Goal: Check status: Check status

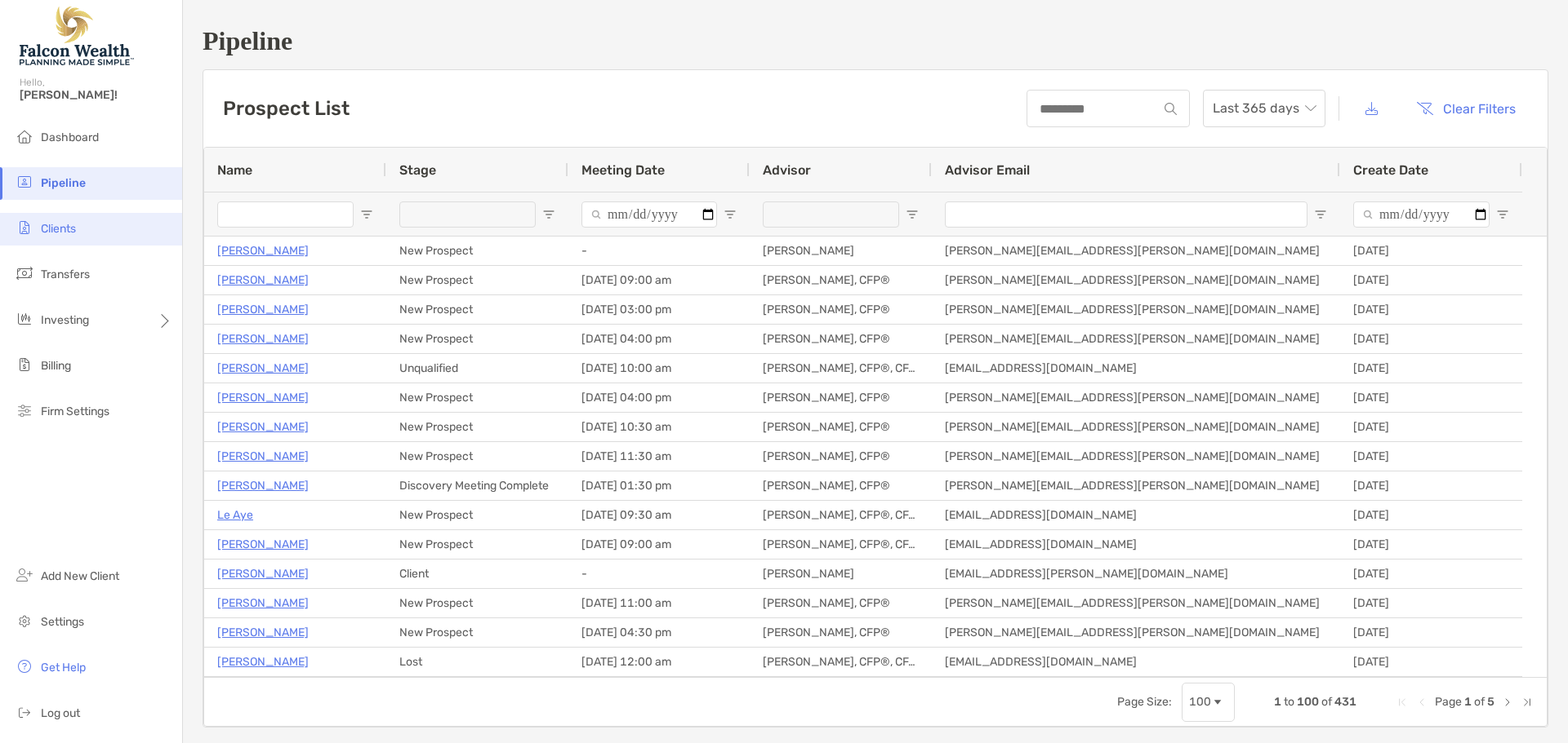
click at [70, 224] on span "Clients" at bounding box center [58, 228] width 35 height 14
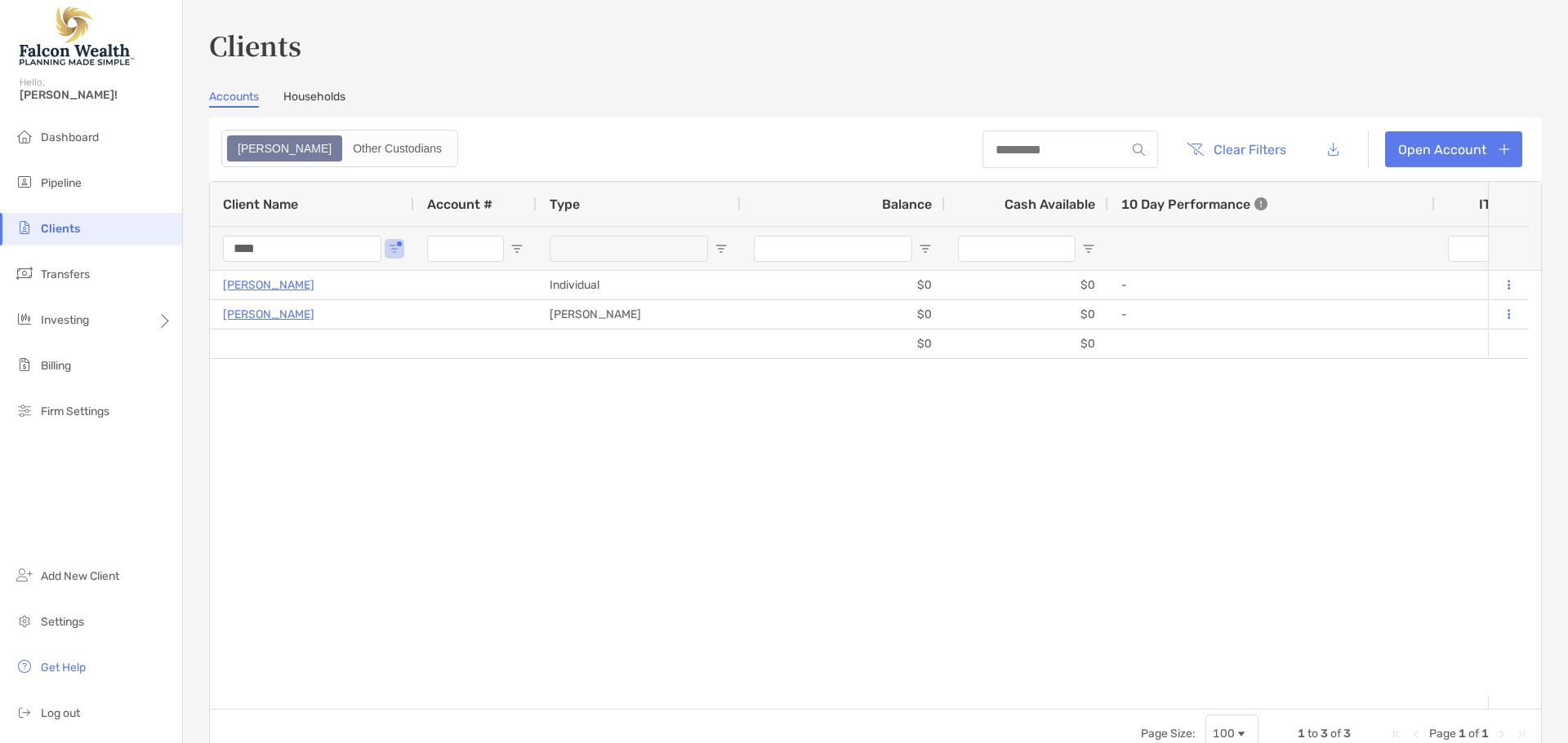
click at [300, 245] on input "****" at bounding box center [302, 249] width 158 height 26
click at [197, 244] on div "Clients Accounts Households Zoe Other Custodians Clear Filters Open Account 1 t…" at bounding box center [876, 372] width 1385 height 743
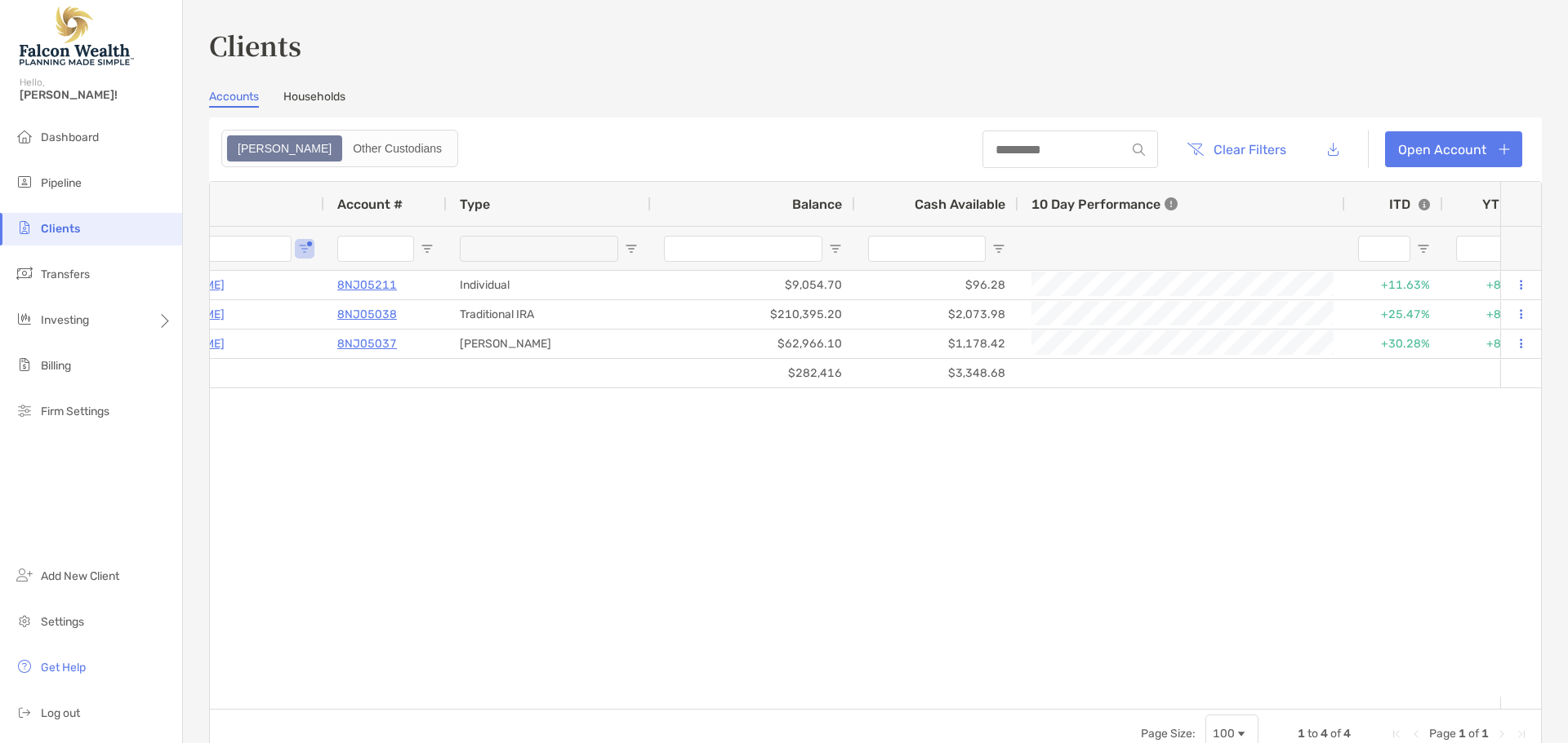
scroll to position [0, 224]
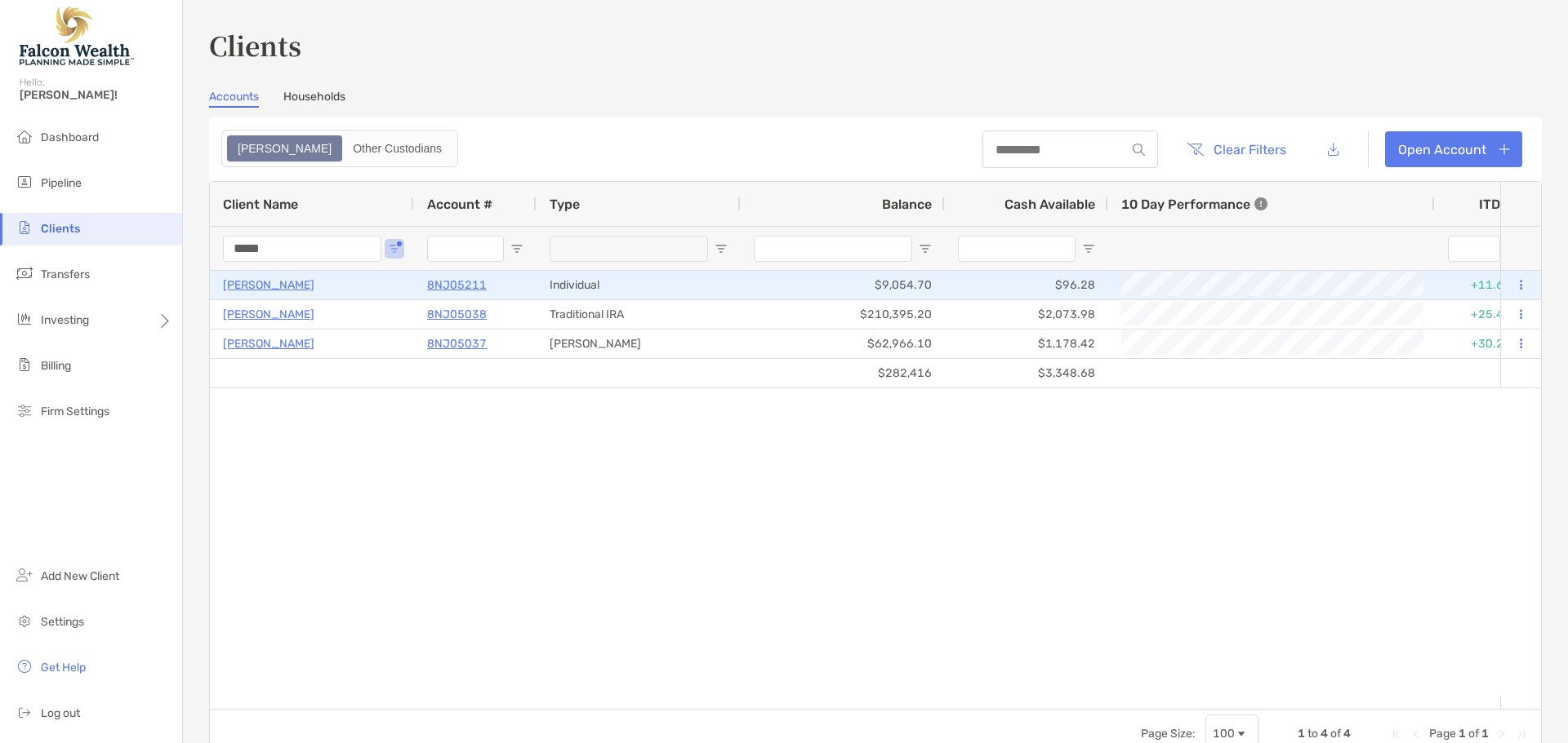
type input "*****"
click at [443, 284] on p "8NJ05211" at bounding box center [457, 286] width 59 height 21
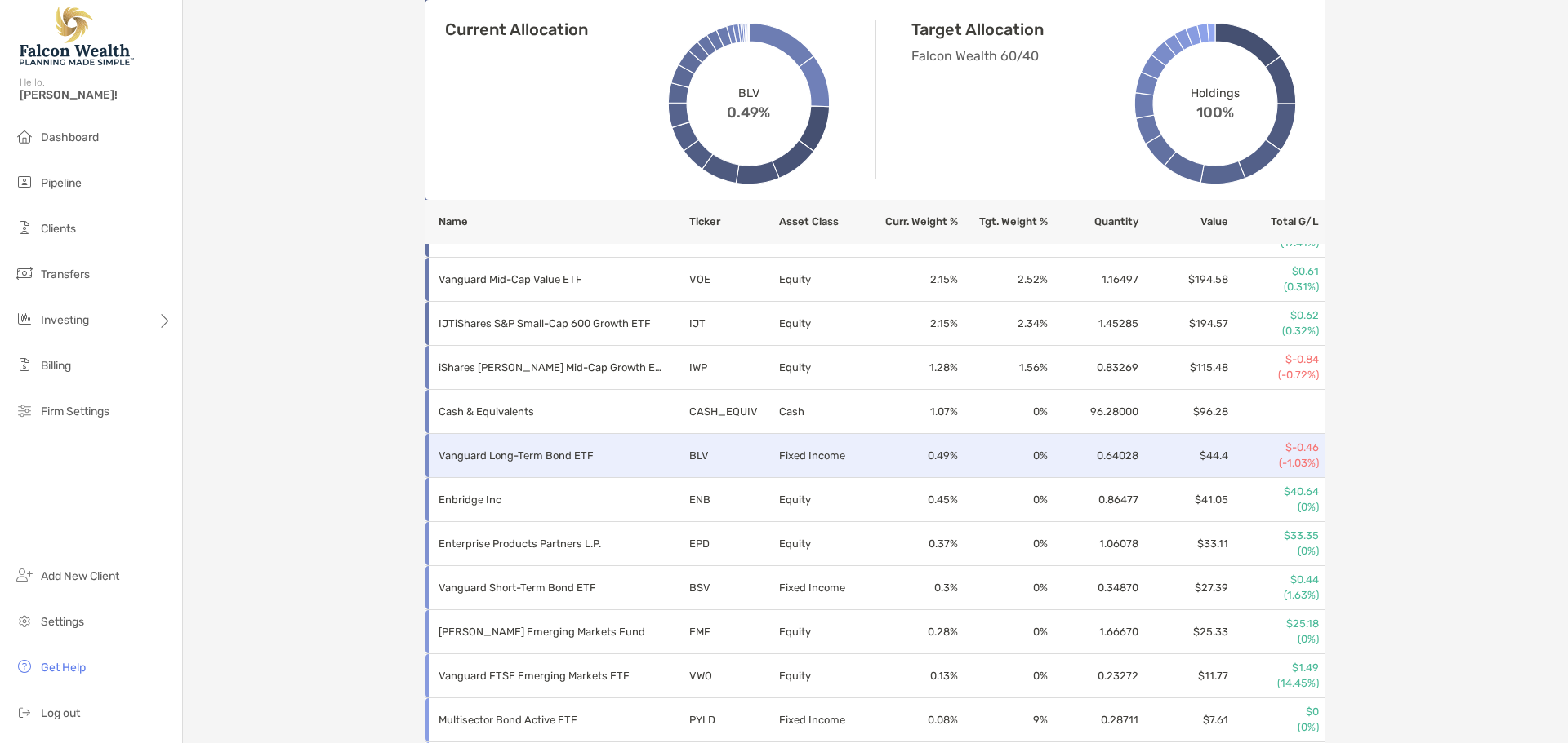
scroll to position [836, 0]
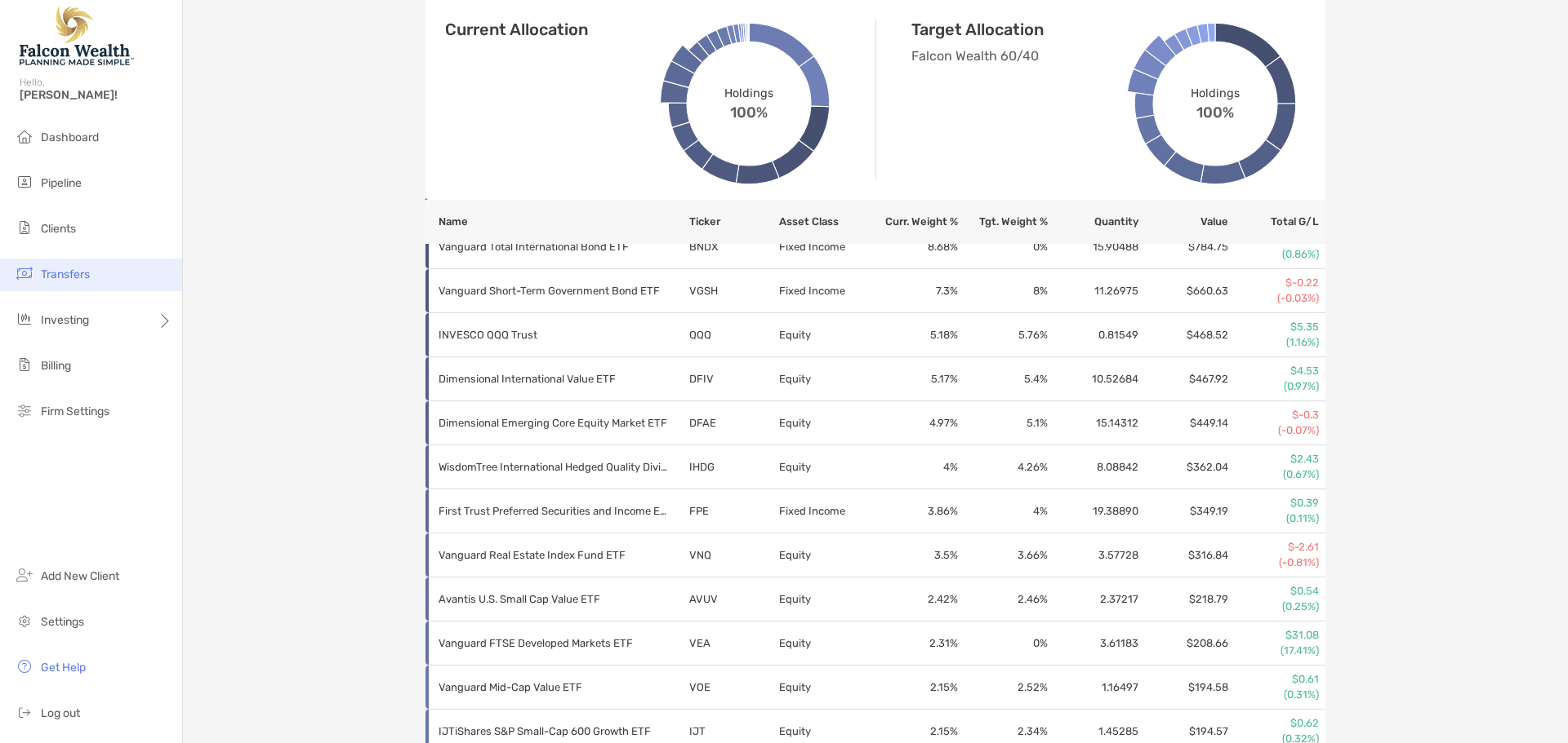
click at [93, 277] on li "Transfers" at bounding box center [91, 274] width 182 height 33
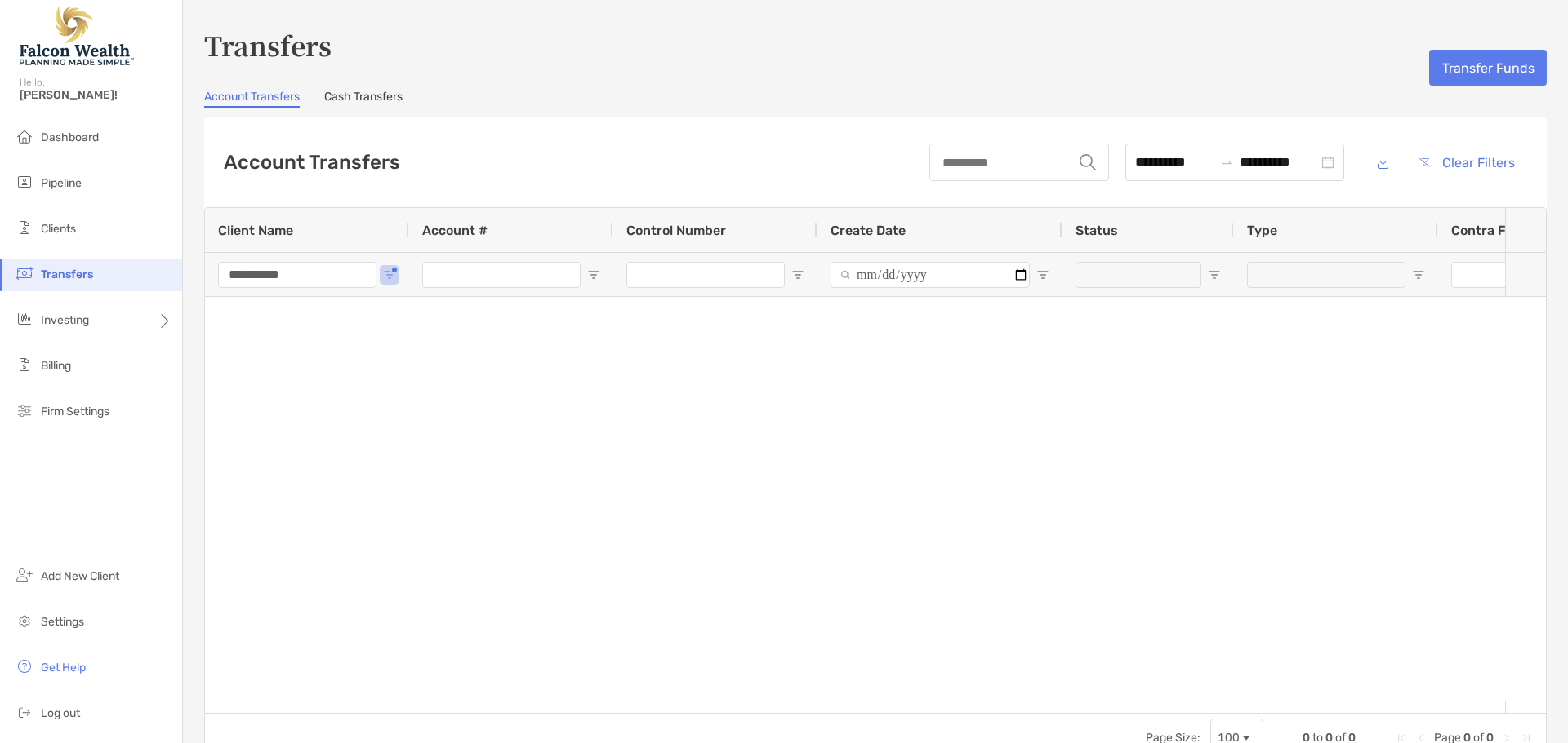
drag, startPoint x: 192, startPoint y: 279, endPoint x: 169, endPoint y: 279, distance: 23.0
click at [169, 279] on div "**********" at bounding box center [784, 372] width 1568 height 743
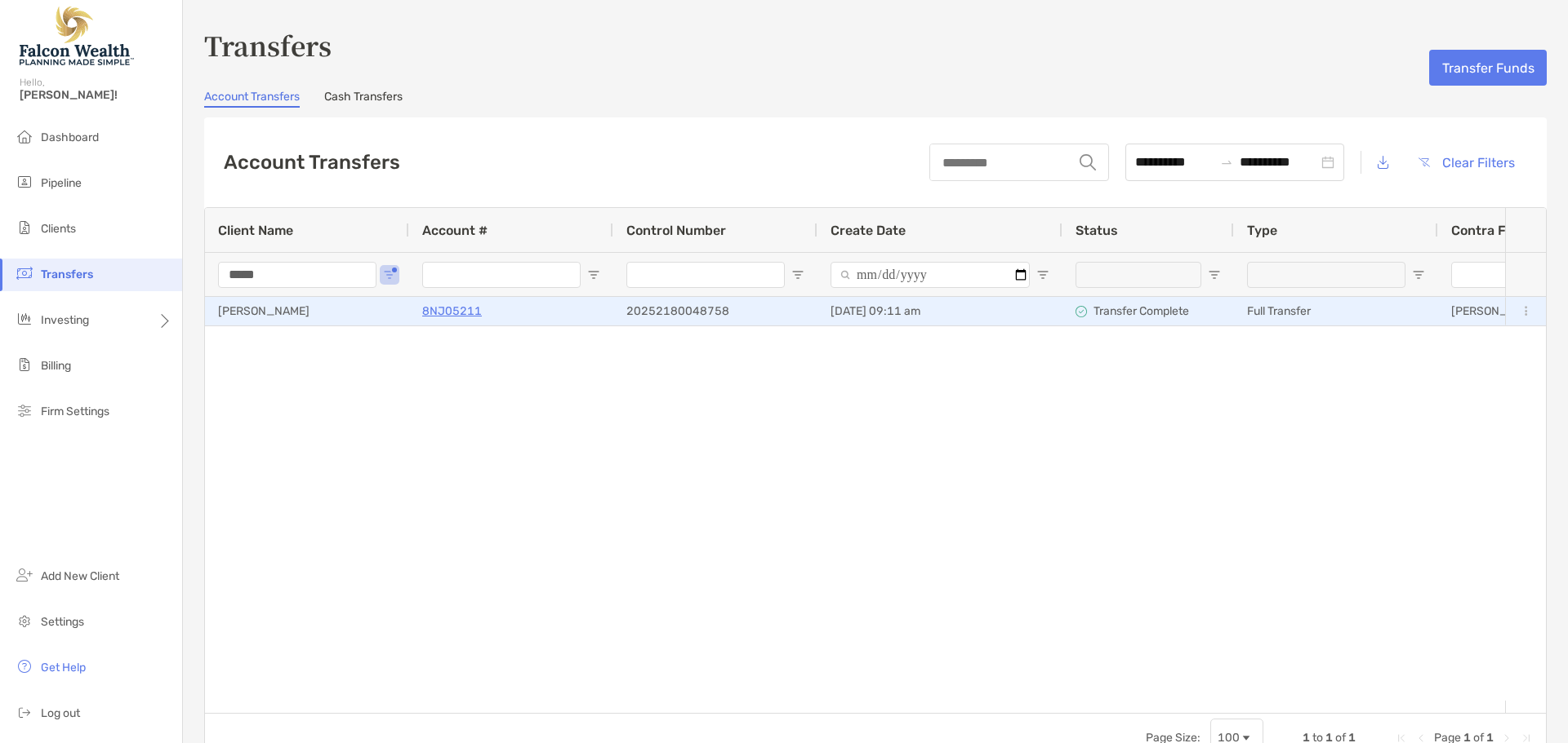
type input "*****"
click at [430, 309] on link "8NJ05211" at bounding box center [451, 311] width 59 height 27
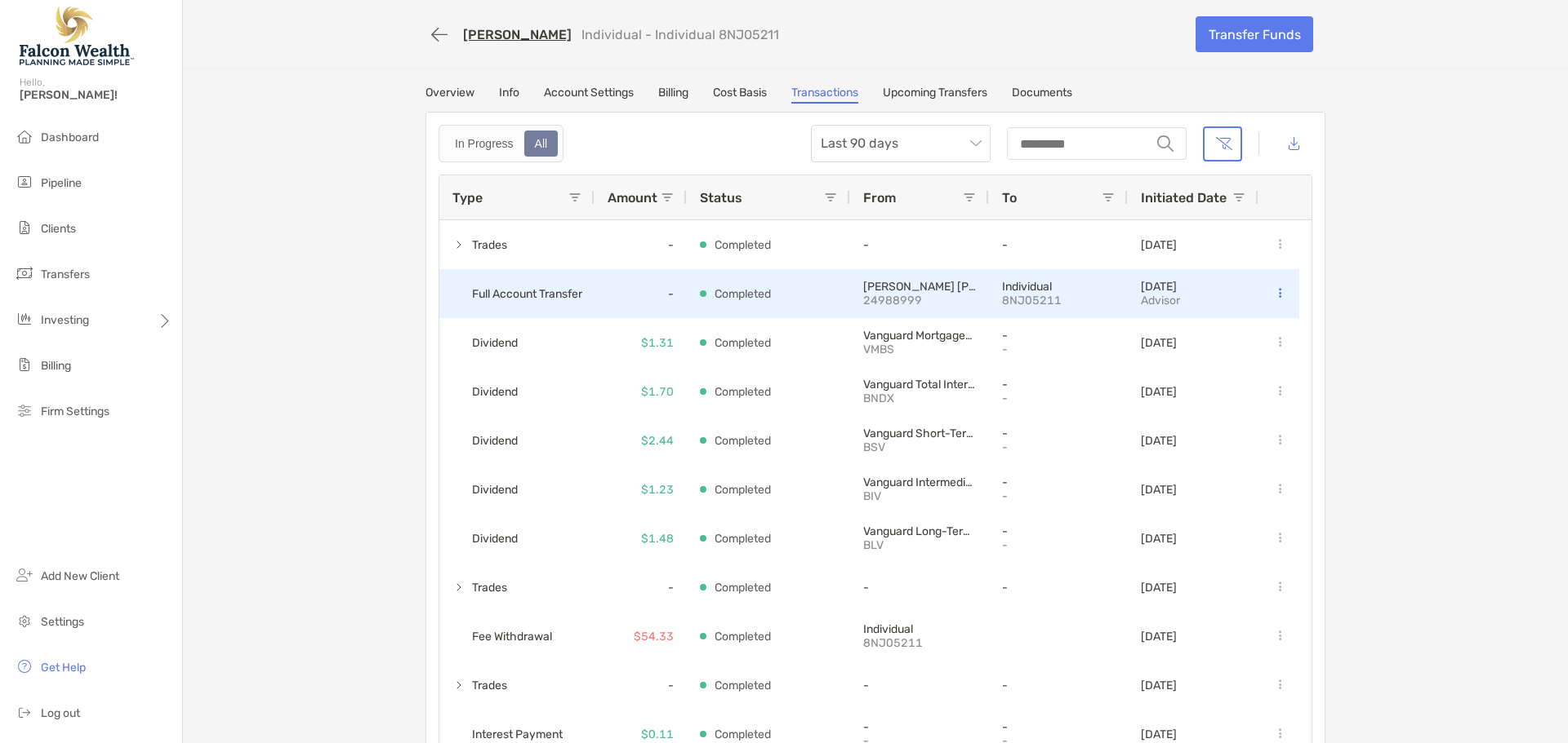
click at [754, 295] on p "Completed" at bounding box center [742, 294] width 57 height 21
click at [1277, 295] on button at bounding box center [1278, 293] width 16 height 16
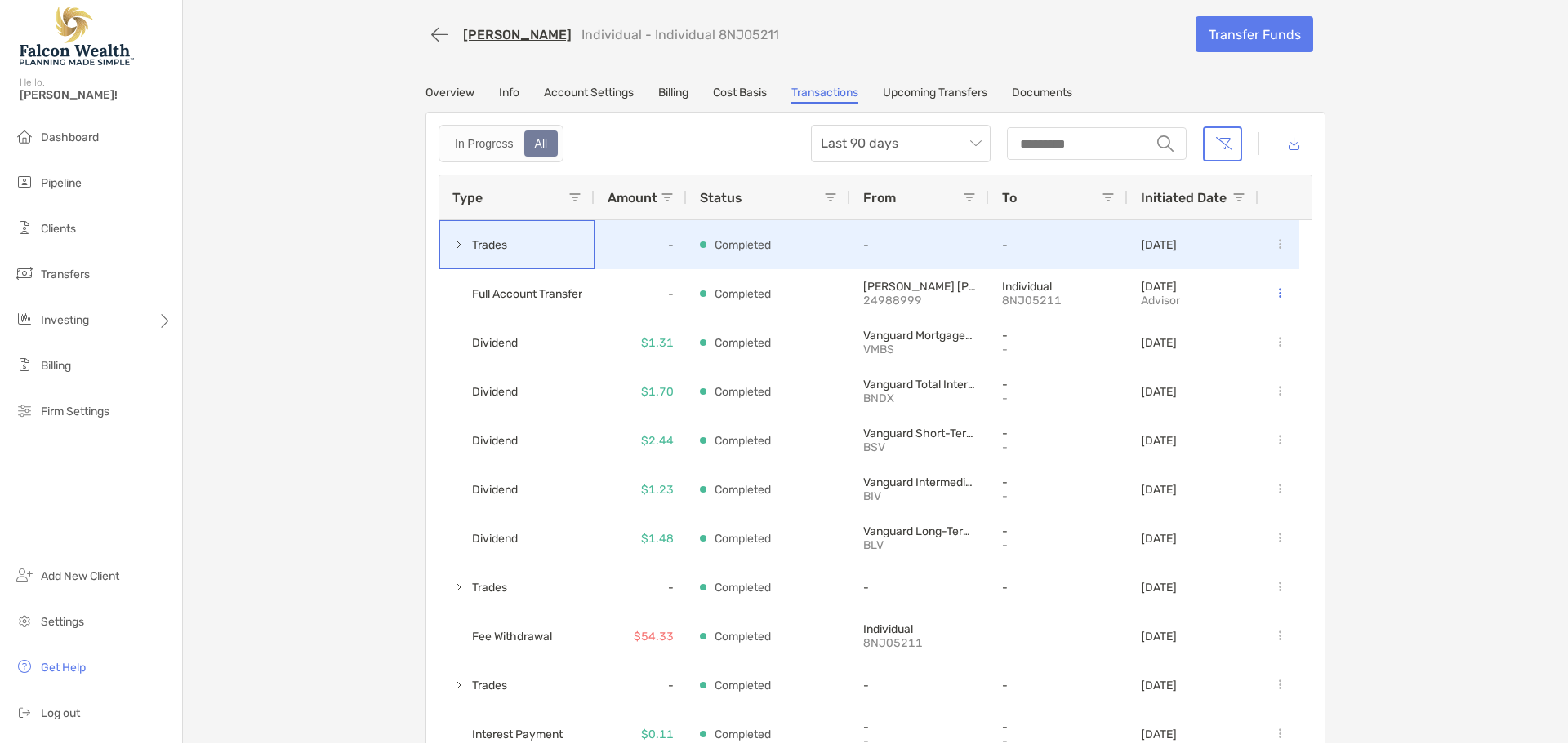
click at [452, 245] on span at bounding box center [459, 245] width 13 height 13
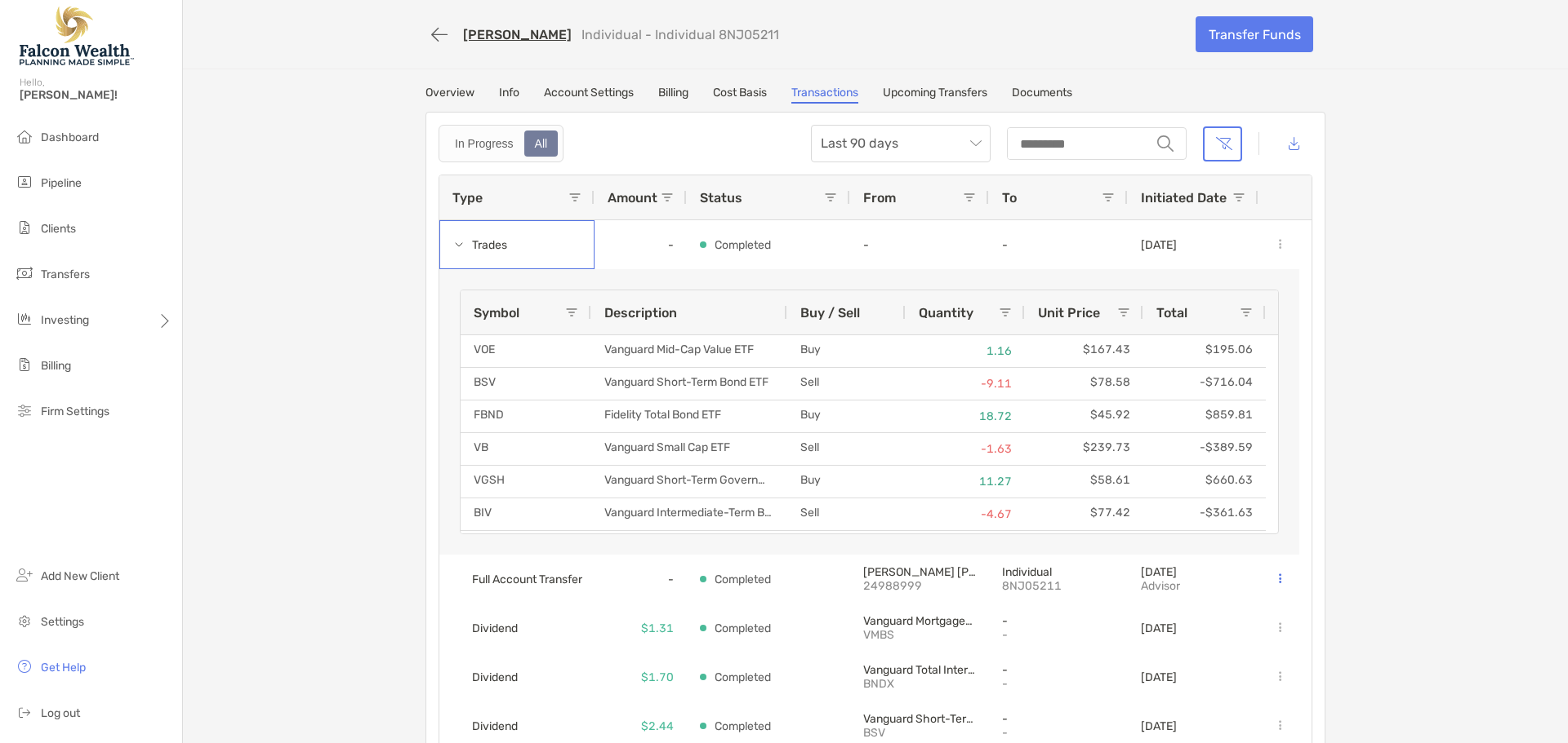
scroll to position [82, 0]
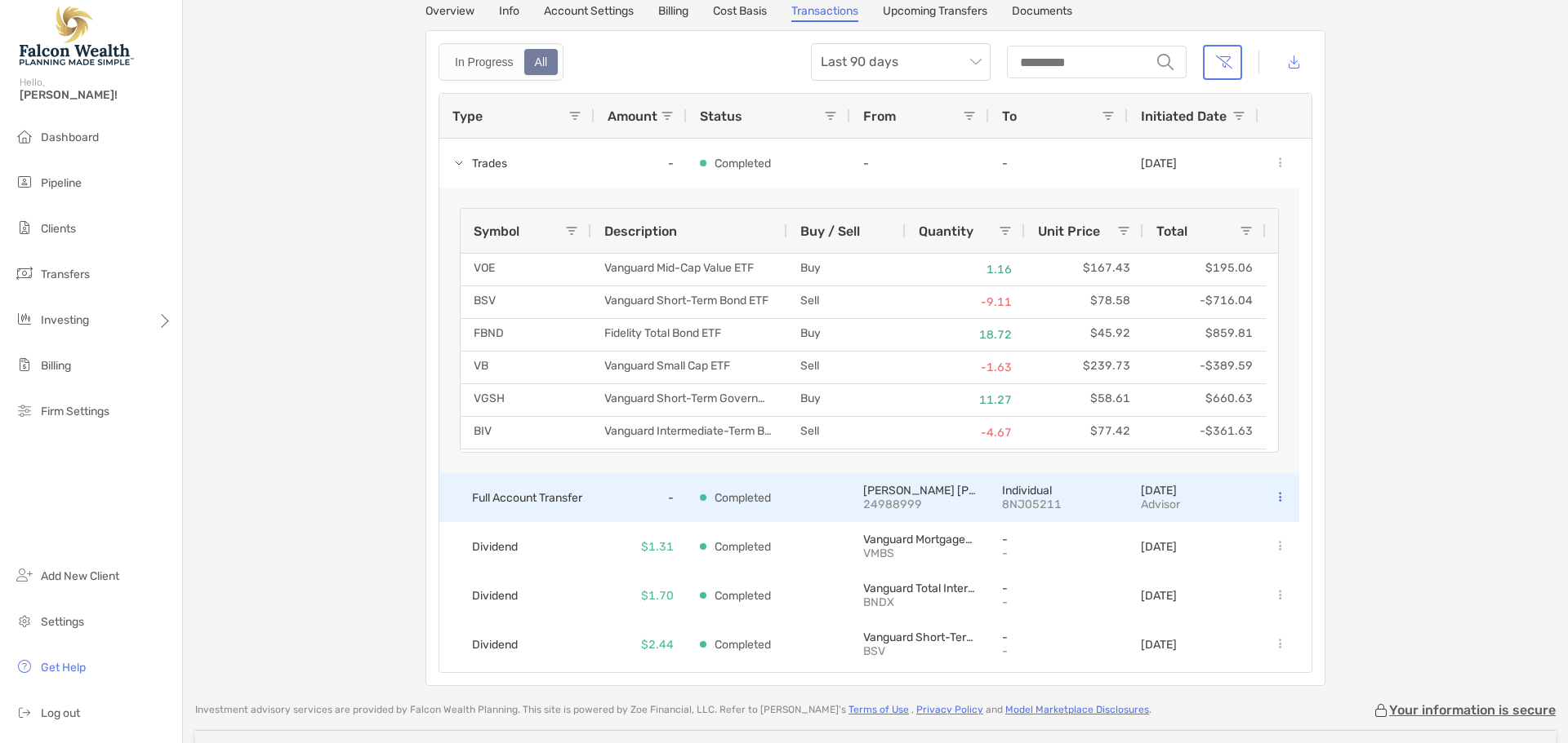
click at [545, 494] on span "Full Account Transfer" at bounding box center [526, 498] width 110 height 27
click at [743, 507] on p "Completed" at bounding box center [742, 499] width 57 height 21
click at [1180, 508] on p "Advisor" at bounding box center [1160, 504] width 40 height 14
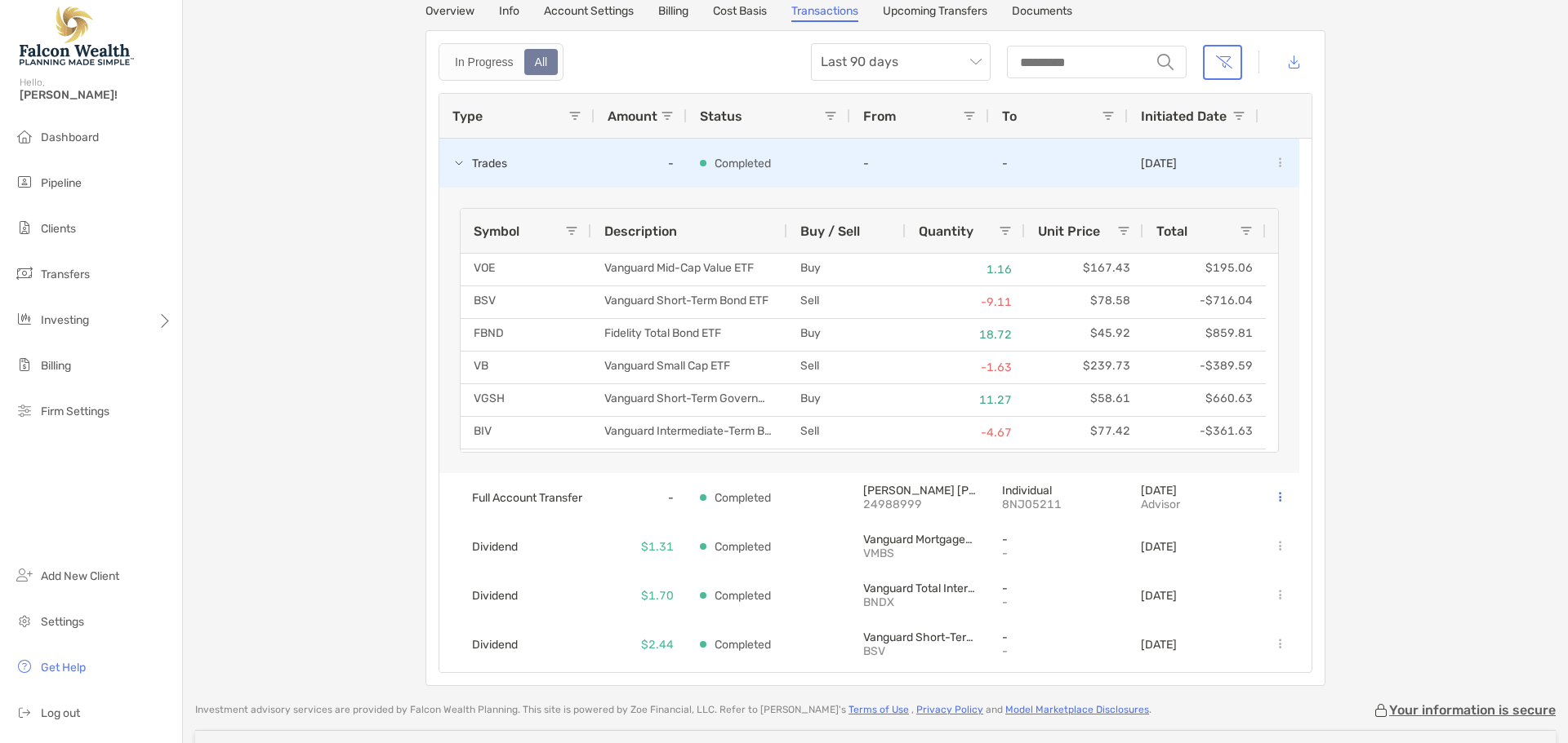
click at [452, 164] on span at bounding box center [459, 163] width 13 height 13
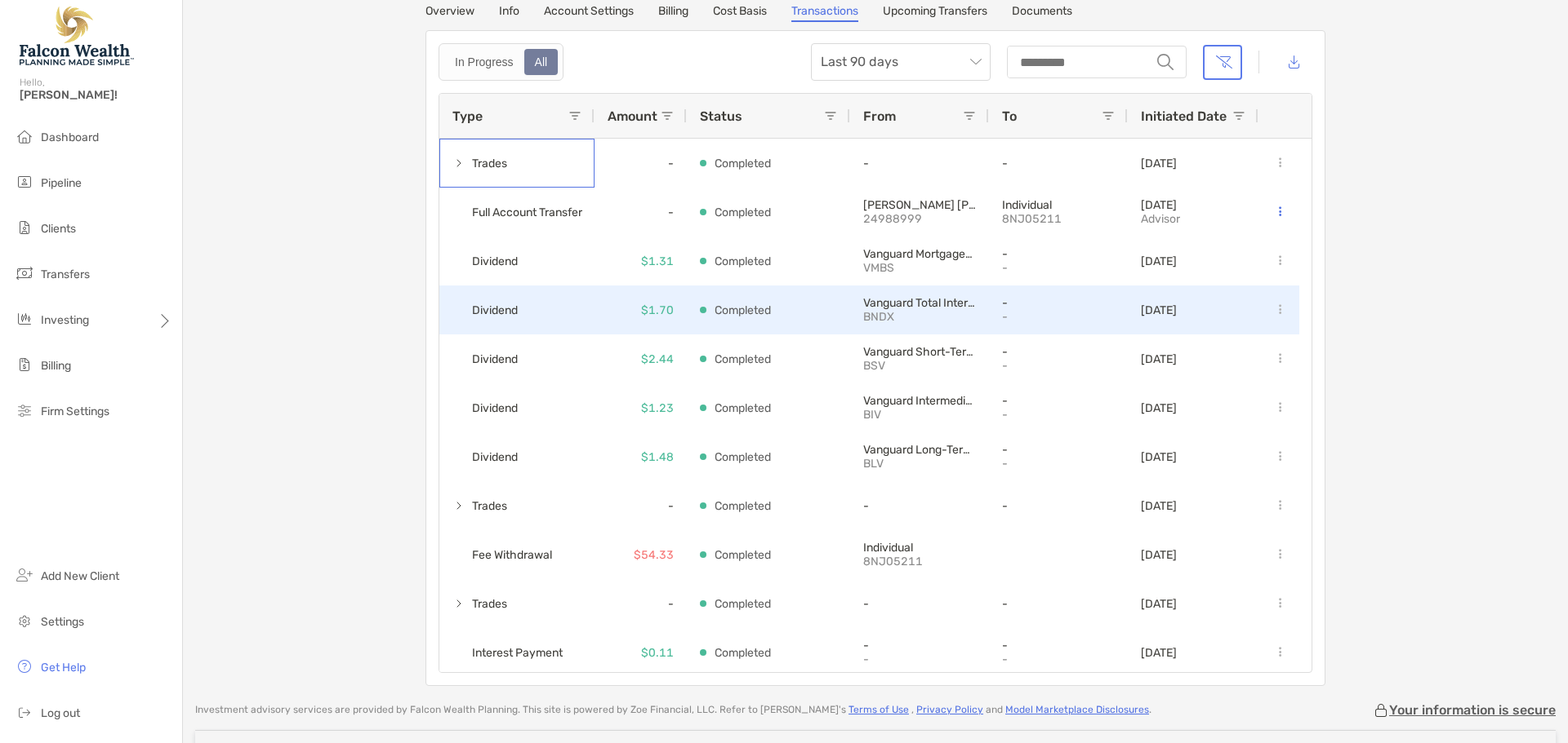
scroll to position [0, 0]
